Goal: Go to known website: Access a specific website the user already knows

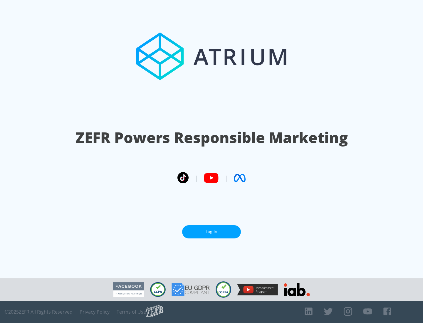
click at [211, 232] on link "Log In" at bounding box center [211, 231] width 59 height 13
